Goal: Information Seeking & Learning: Check status

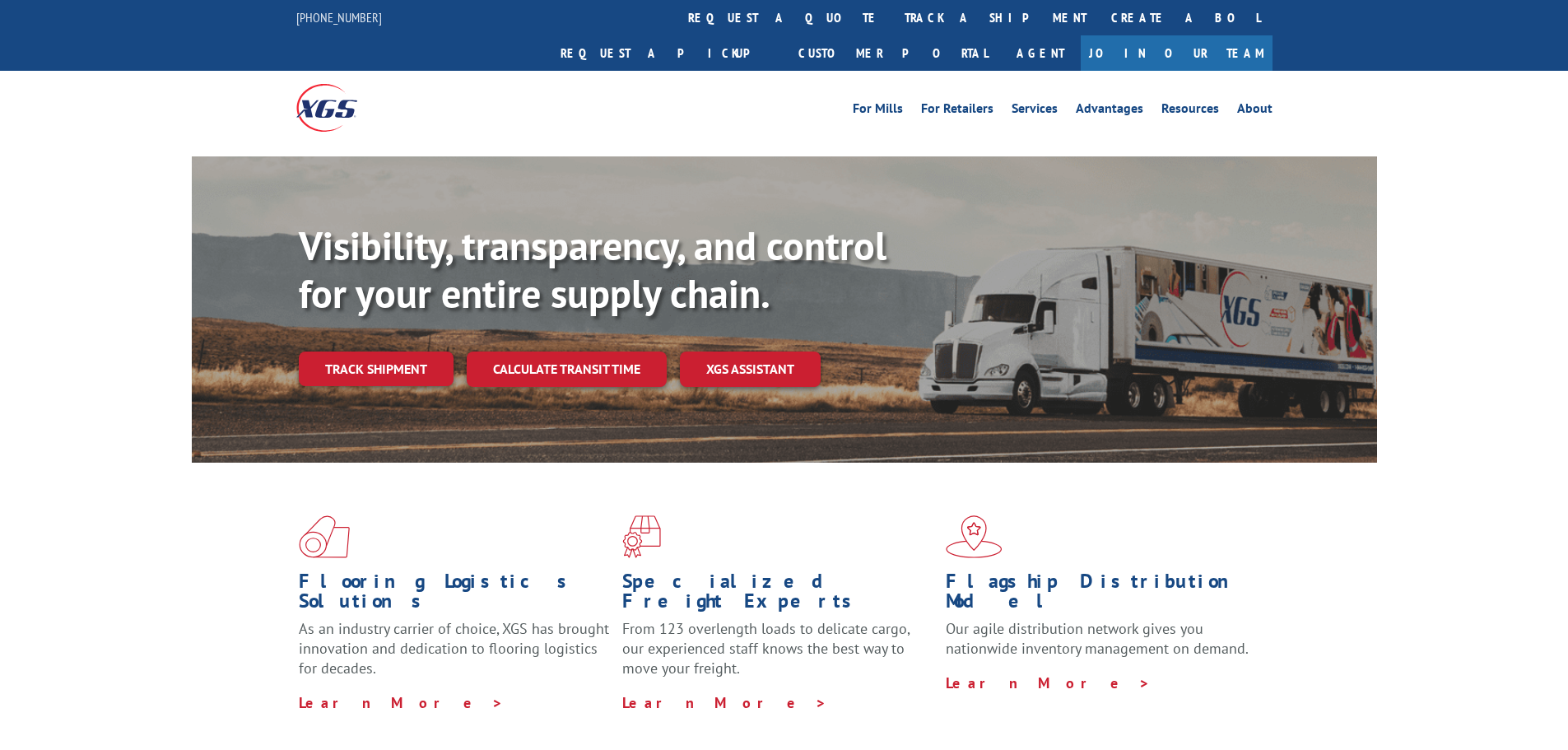
click at [365, 360] on div "Visibility, transparency, and control for your entire supply chain. Track shipm…" at bounding box center [838, 337] width 1079 height 230
click at [390, 352] on link "Track shipment" at bounding box center [376, 368] width 154 height 34
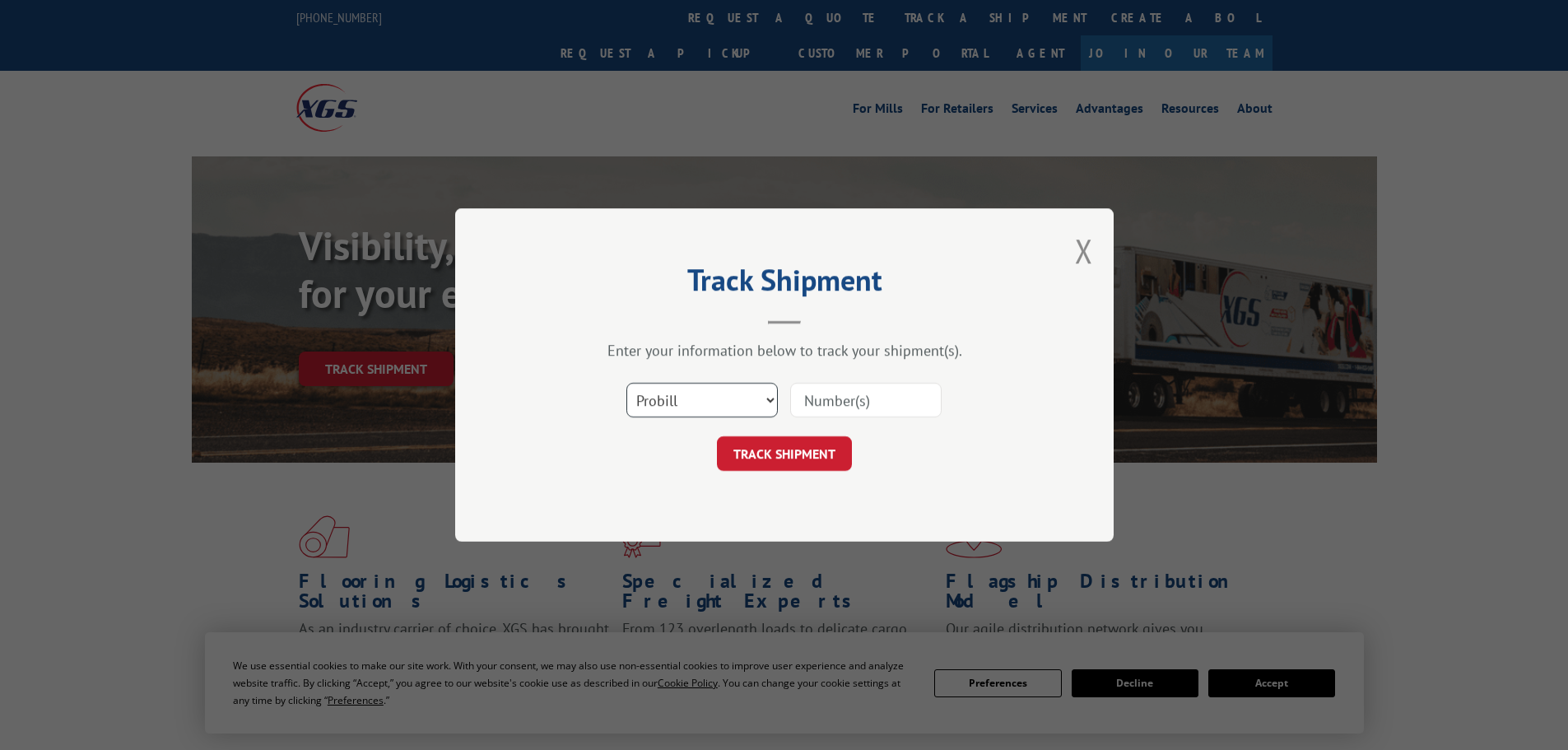
click at [674, 396] on select "Select category... Probill BOL PO" at bounding box center [702, 400] width 152 height 34
select select "po"
click at [627, 383] on select "Select category... Probill BOL PO" at bounding box center [702, 400] width 152 height 34
paste input "18542453"
type input "18542453"
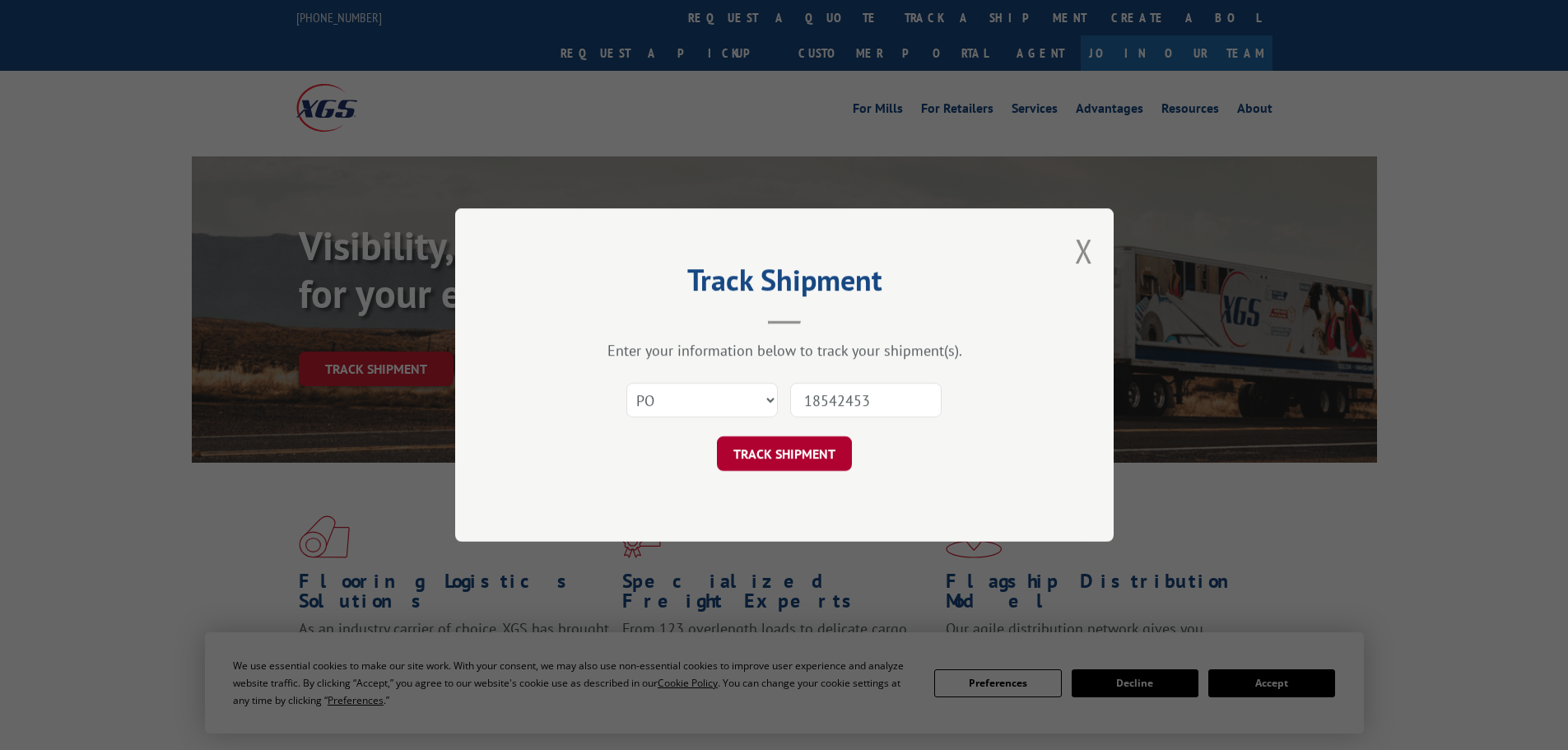
click at [777, 456] on button "TRACK SHIPMENT" at bounding box center [784, 453] width 135 height 34
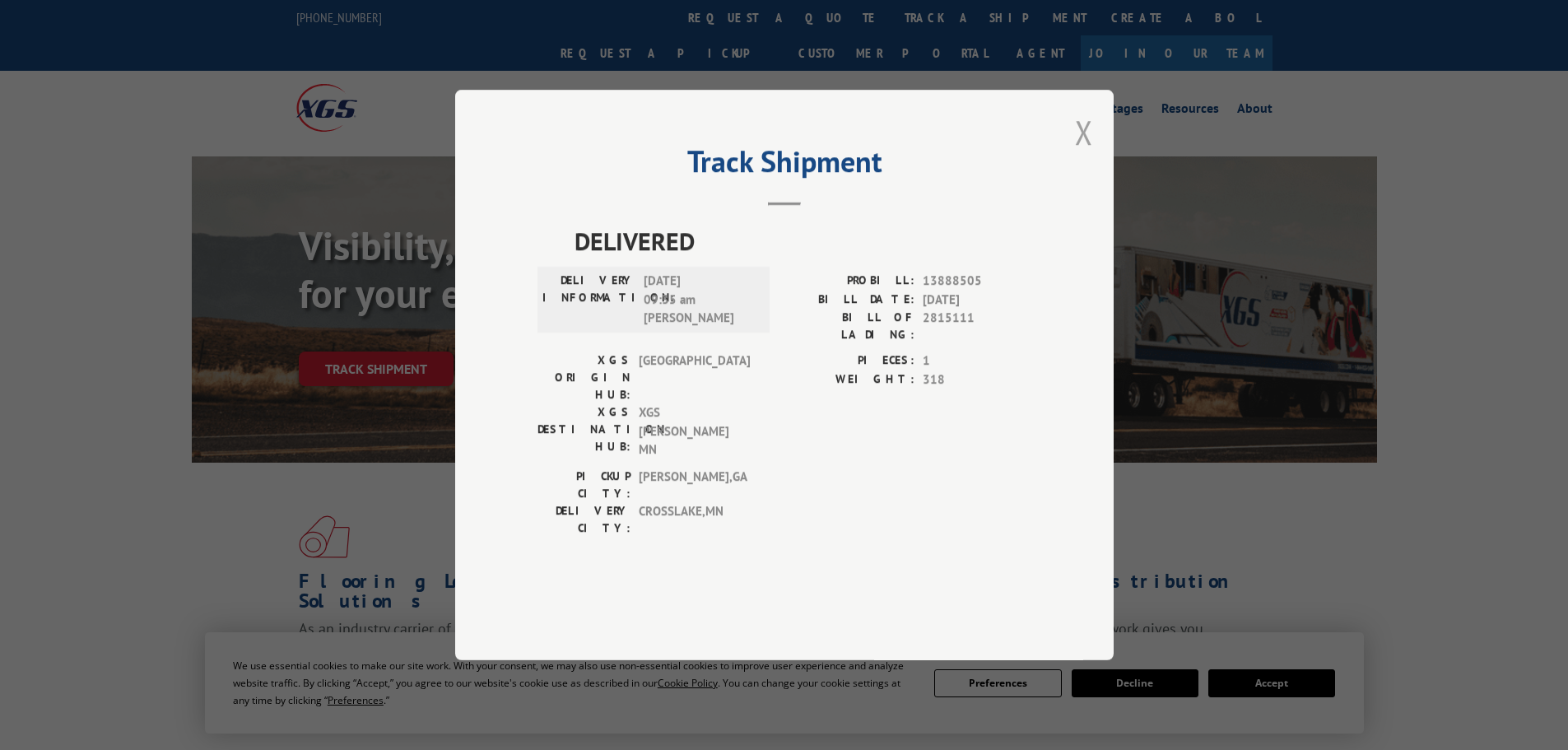
click at [1086, 154] on button "Close modal" at bounding box center [1083, 132] width 18 height 44
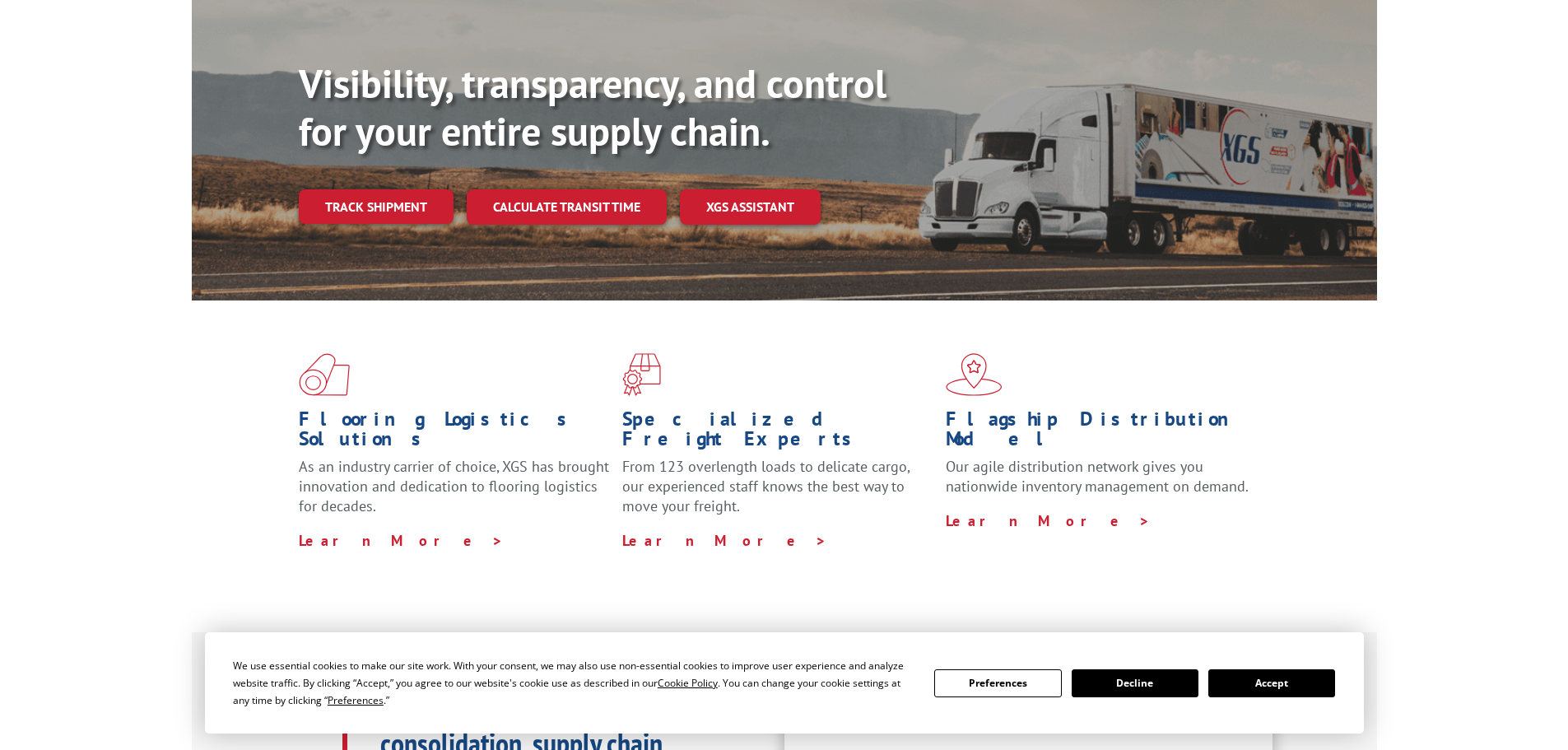
scroll to position [248, 0]
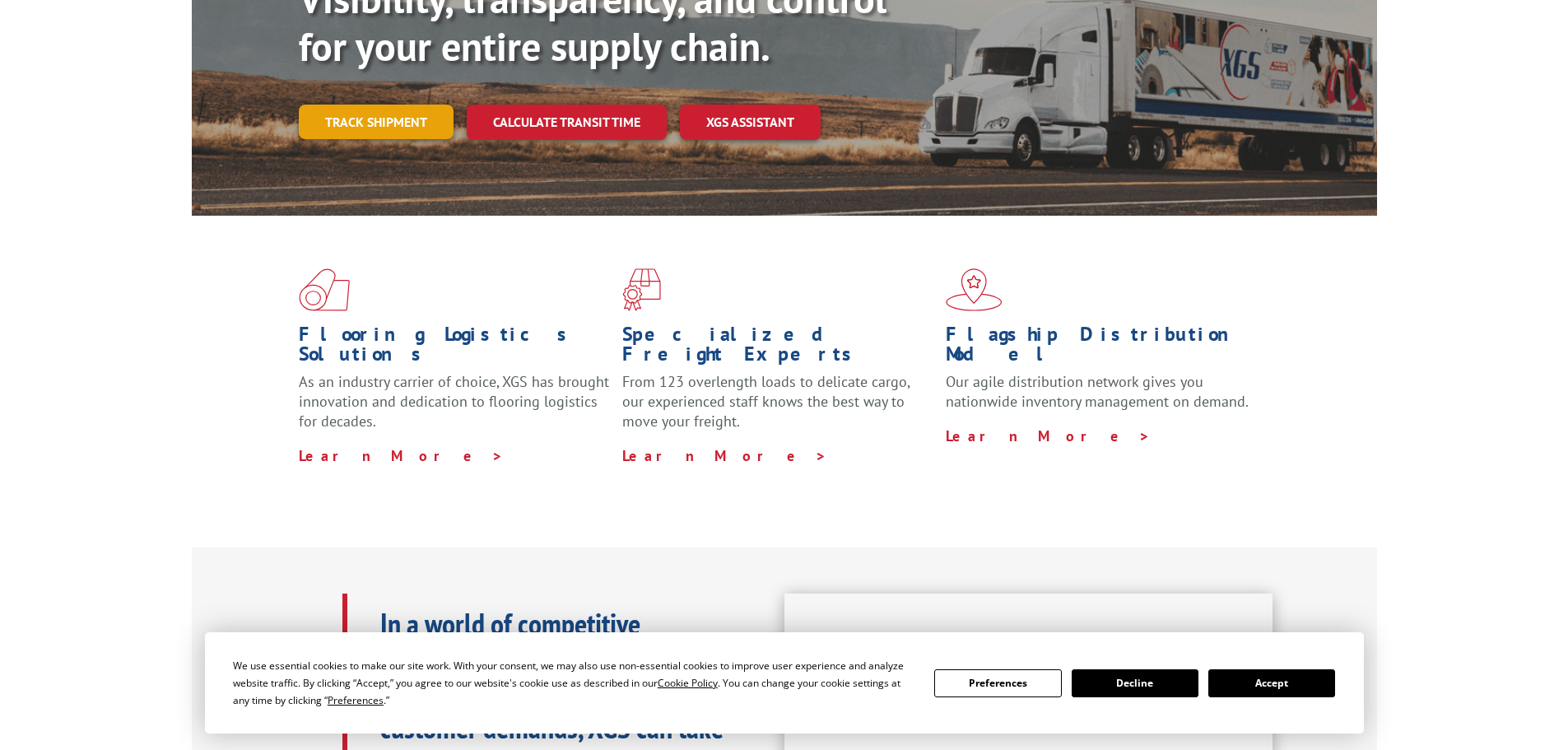
click at [366, 104] on link "Track shipment" at bounding box center [376, 121] width 154 height 34
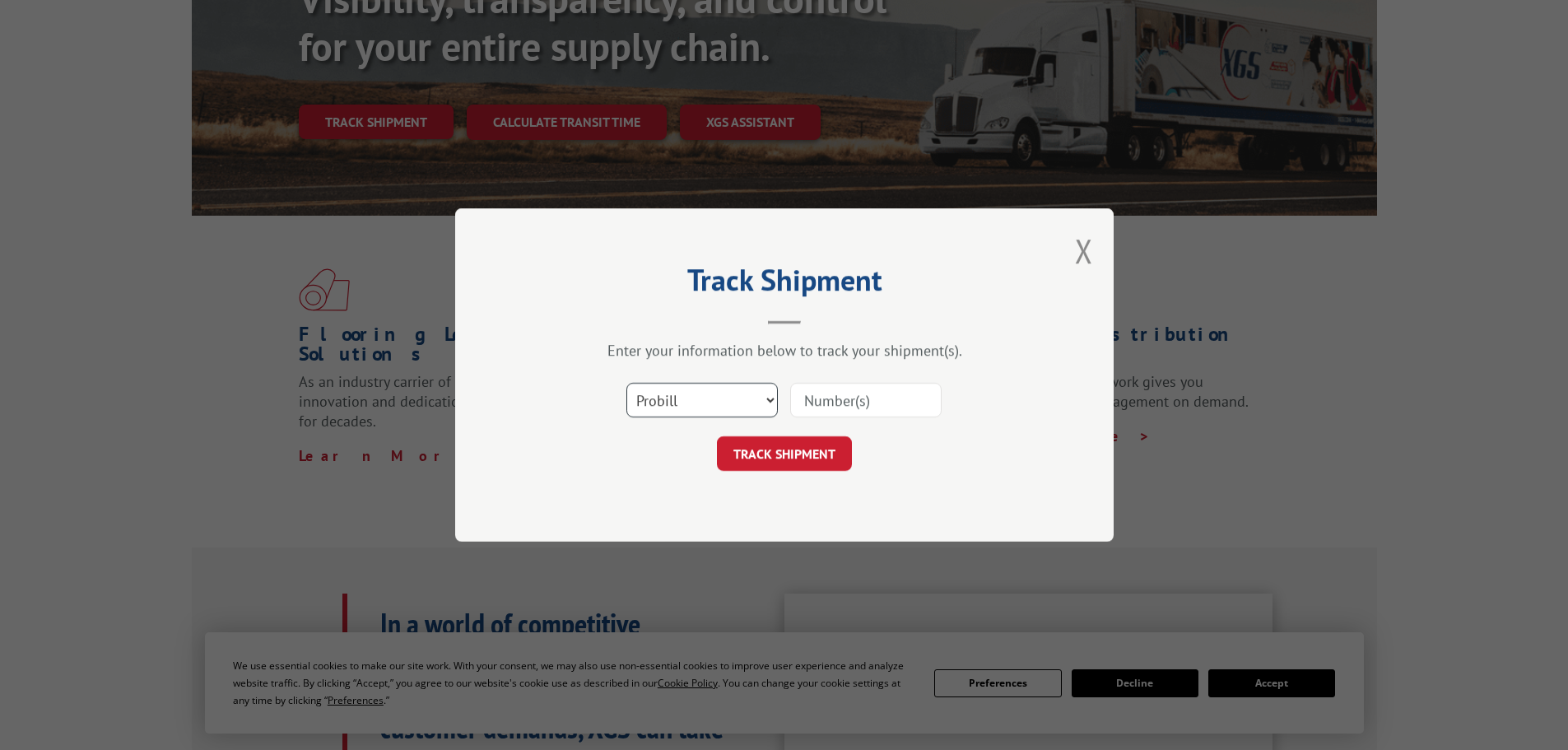
click at [734, 391] on select "Select category... Probill BOL PO" at bounding box center [702, 400] width 152 height 34
select select "po"
click at [627, 383] on select "Select category... Probill BOL PO" at bounding box center [702, 400] width 152 height 34
paste input "18542453"
type input "18542453"
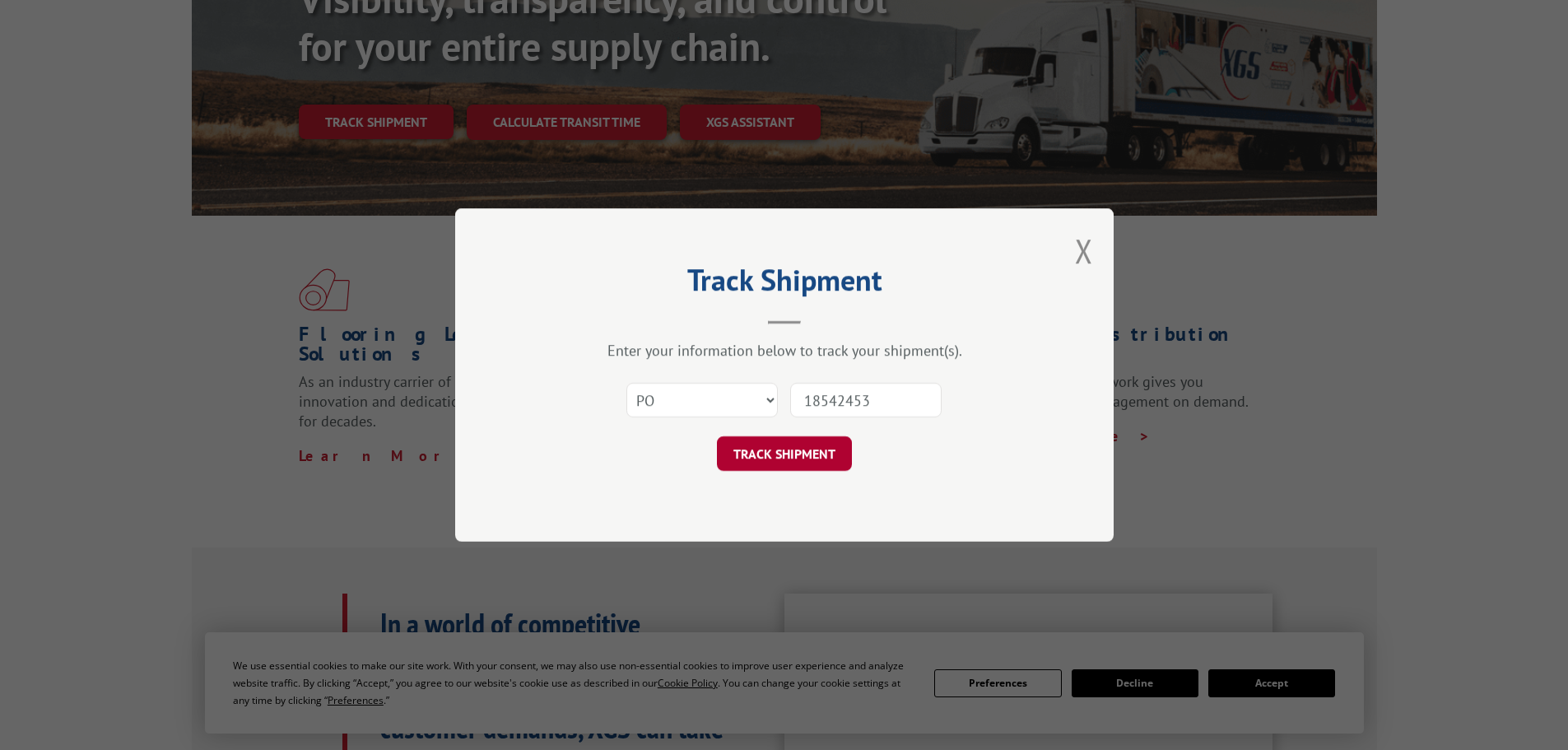
click at [810, 450] on button "TRACK SHIPMENT" at bounding box center [784, 453] width 135 height 34
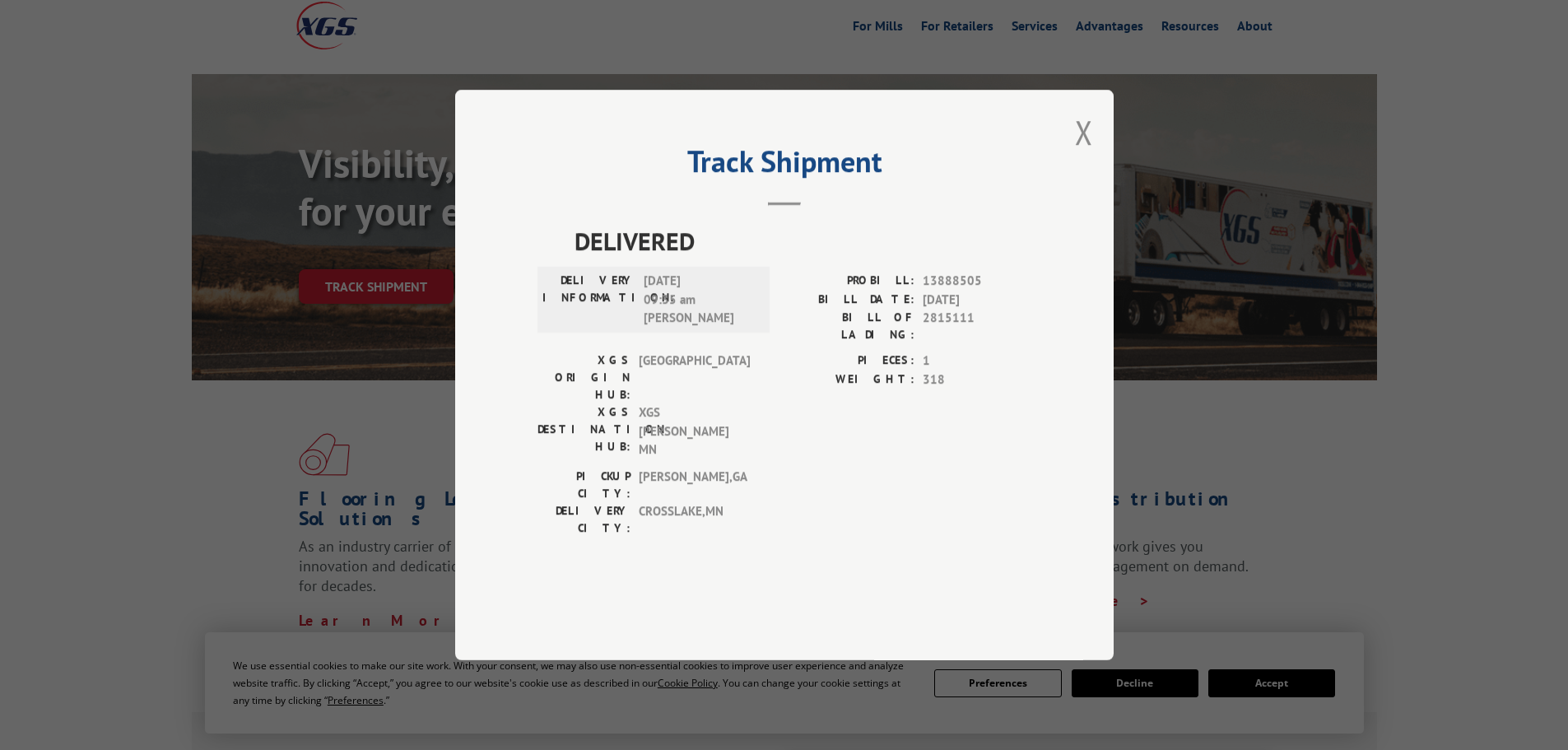
scroll to position [412, 0]
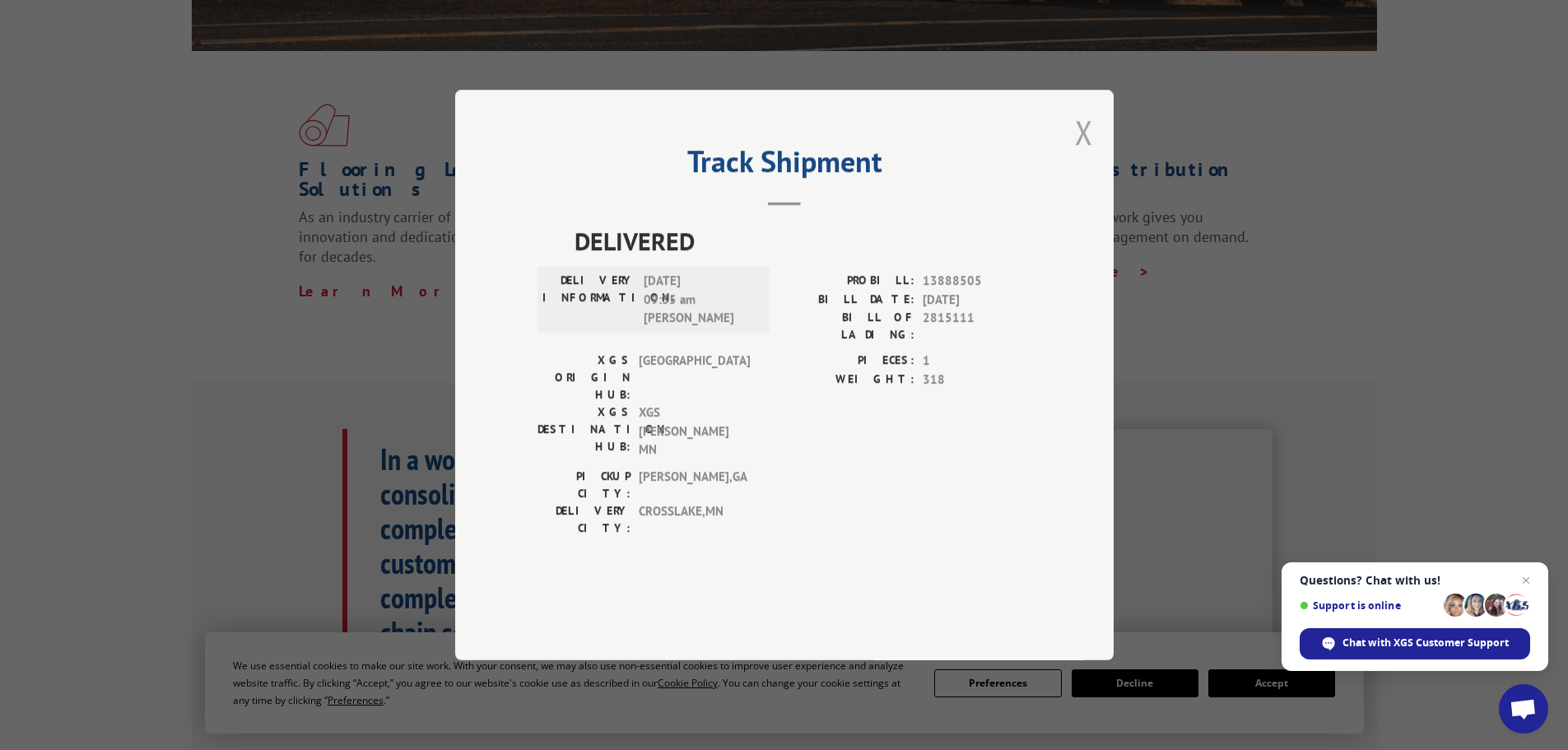
click at [1079, 154] on button "Close modal" at bounding box center [1083, 132] width 18 height 44
